Goal: Use online tool/utility

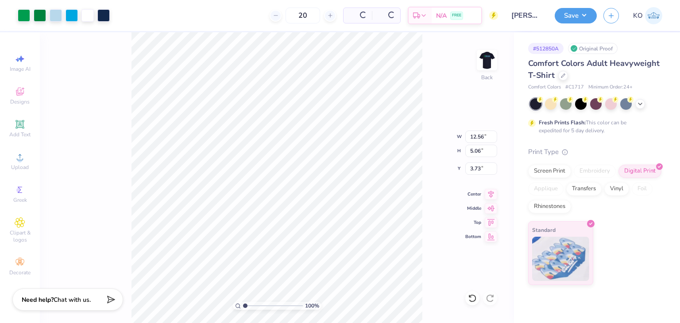
type input "12.56"
type input "5.06"
type input "4.32"
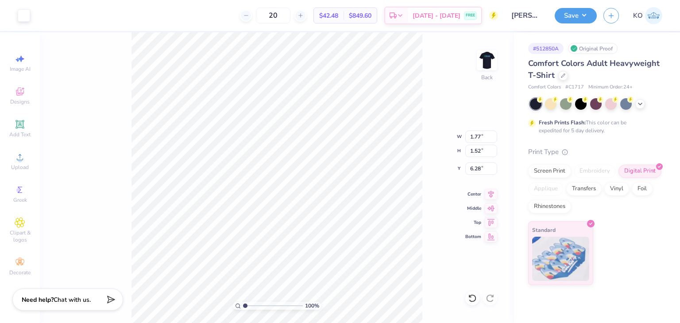
type input "1.68"
type input "1.43"
type input "6.32"
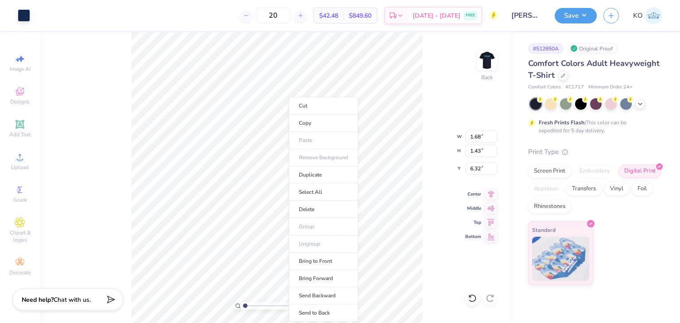
type input "0.69"
type input "0.50"
type input "8.76"
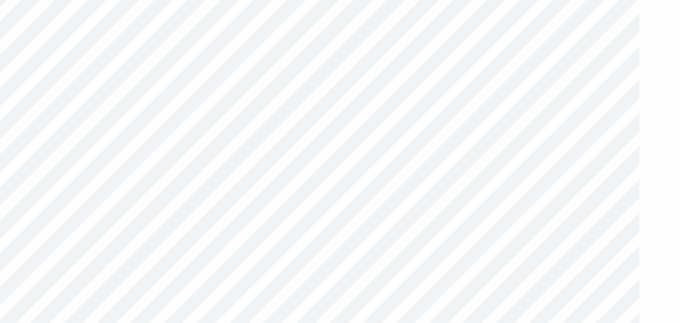
type input "0.68"
type input "0.79"
type input "8.57"
type input "1"
